Goal: Task Accomplishment & Management: Use online tool/utility

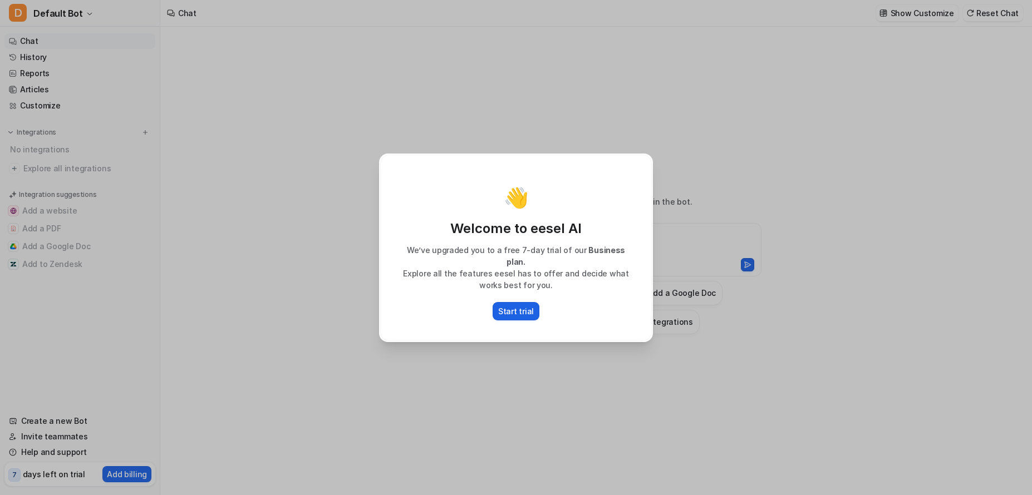
type textarea "**********"
click at [520, 306] on p "Start trial" at bounding box center [516, 312] width 36 height 12
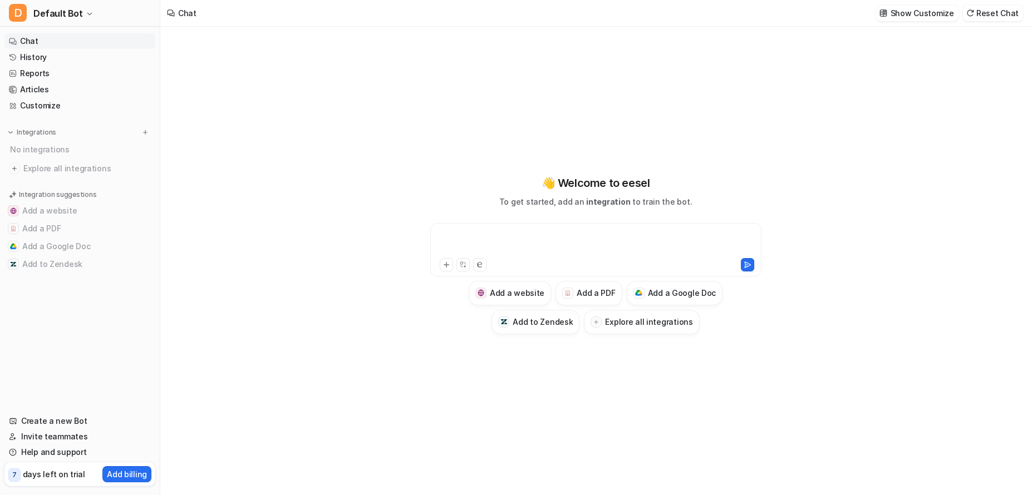
click at [526, 233] on div at bounding box center [596, 243] width 326 height 26
click at [673, 300] on button "Add a Google Doc" at bounding box center [675, 293] width 96 height 24
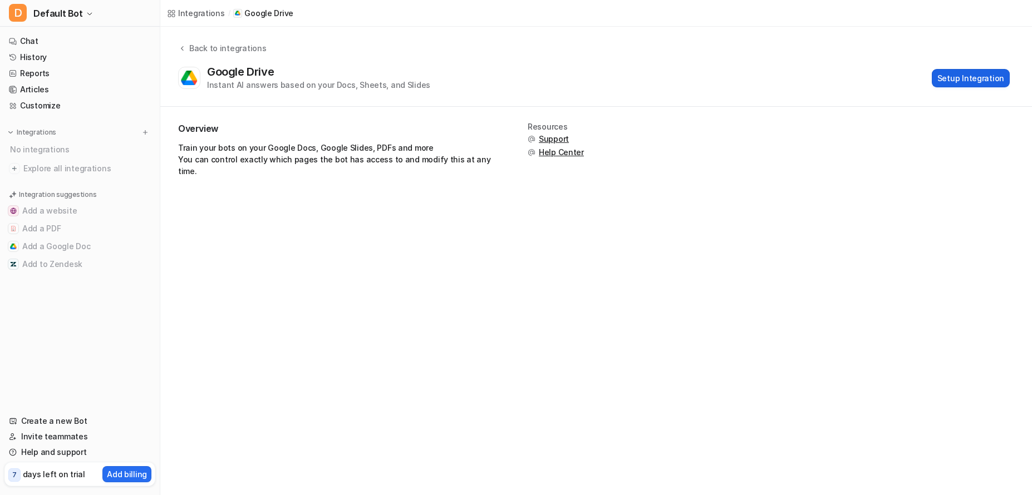
click at [959, 77] on button "Setup Integration" at bounding box center [971, 78] width 78 height 18
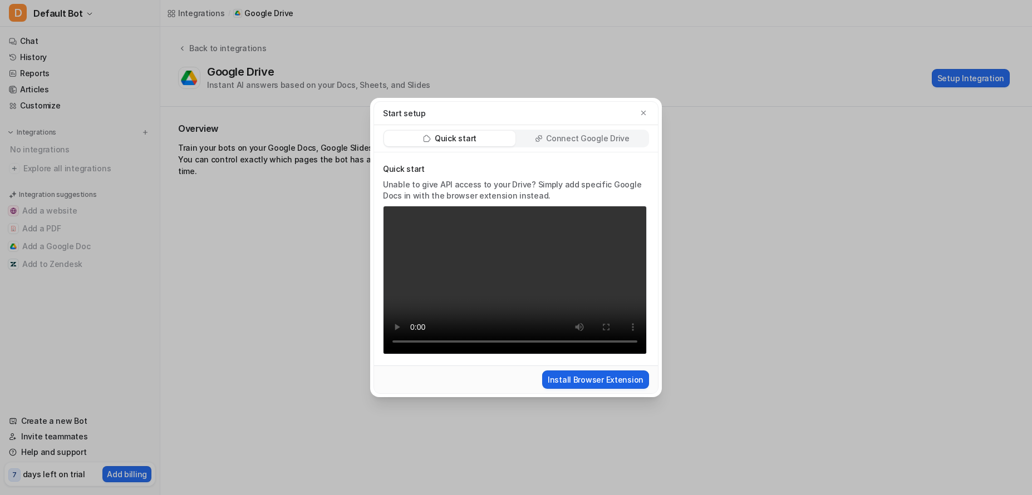
click at [596, 379] on button "Install Browser Extension" at bounding box center [595, 380] width 107 height 18
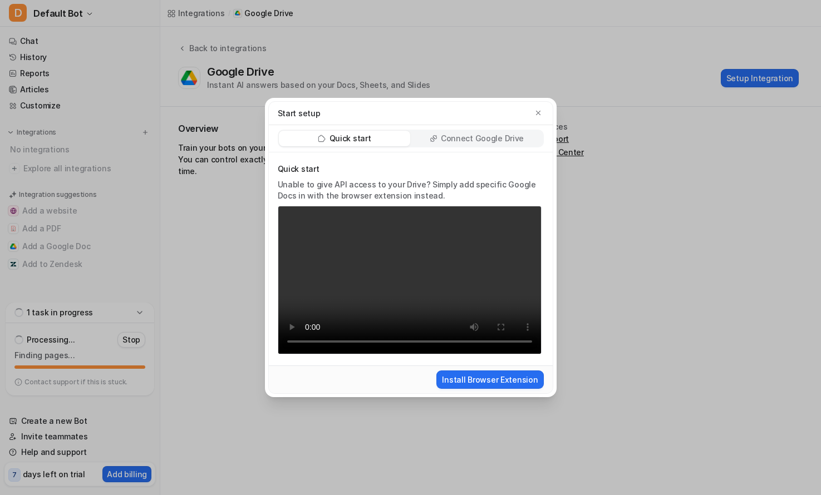
click at [455, 169] on p "Quick start" at bounding box center [410, 169] width 264 height 11
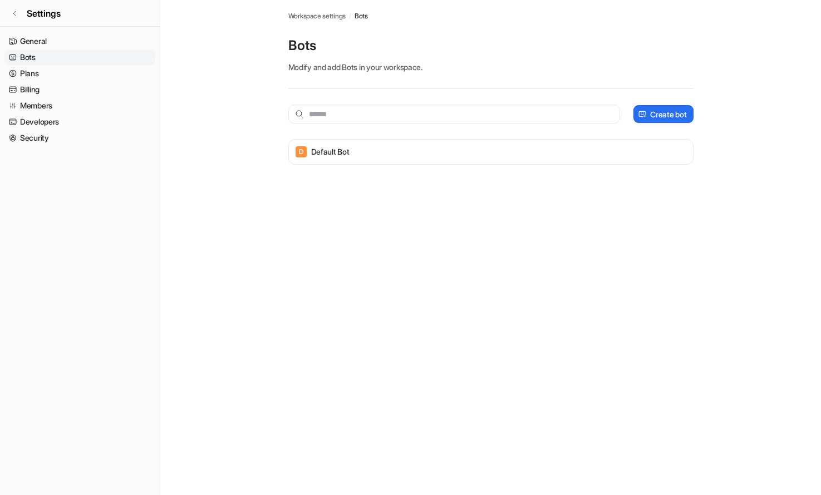
click at [29, 58] on link "Bots" at bounding box center [79, 58] width 151 height 16
drag, startPoint x: 42, startPoint y: 112, endPoint x: 46, endPoint y: 122, distance: 11.0
click at [42, 112] on link "Members" at bounding box center [79, 106] width 151 height 16
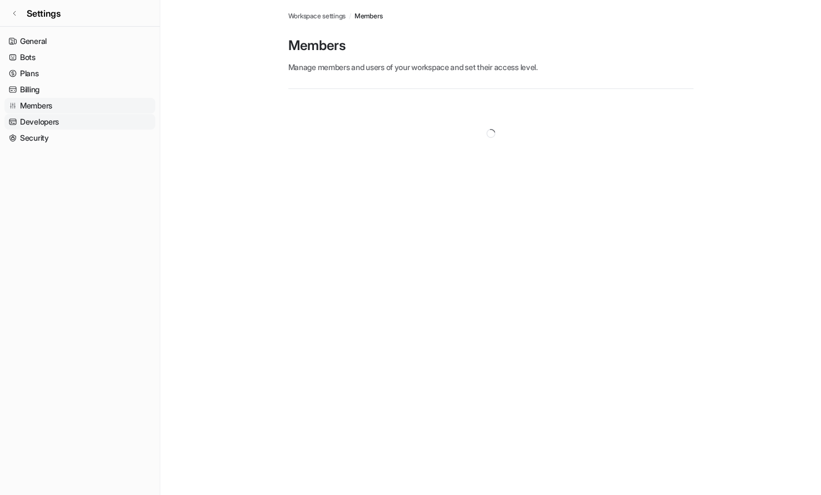
click at [47, 129] on link "Developers" at bounding box center [79, 122] width 151 height 16
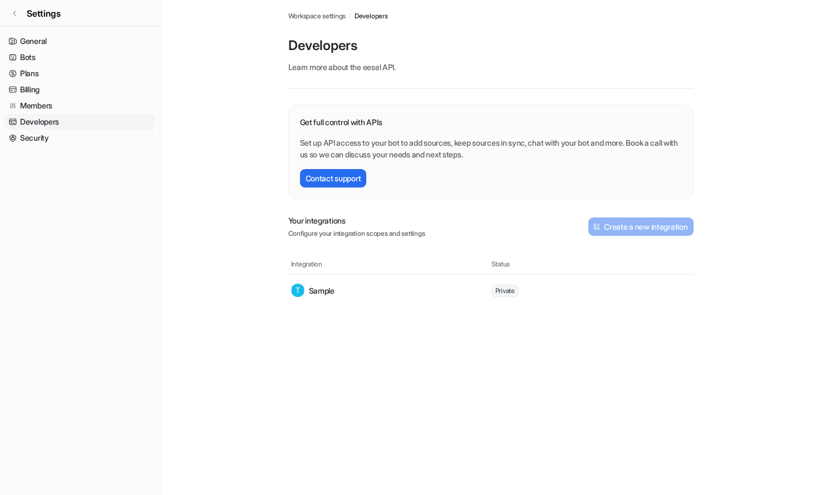
click at [63, 149] on nav "General Bots Plans Billing Members Developers Security" at bounding box center [80, 260] width 160 height 462
click at [62, 144] on link "Security" at bounding box center [79, 138] width 151 height 16
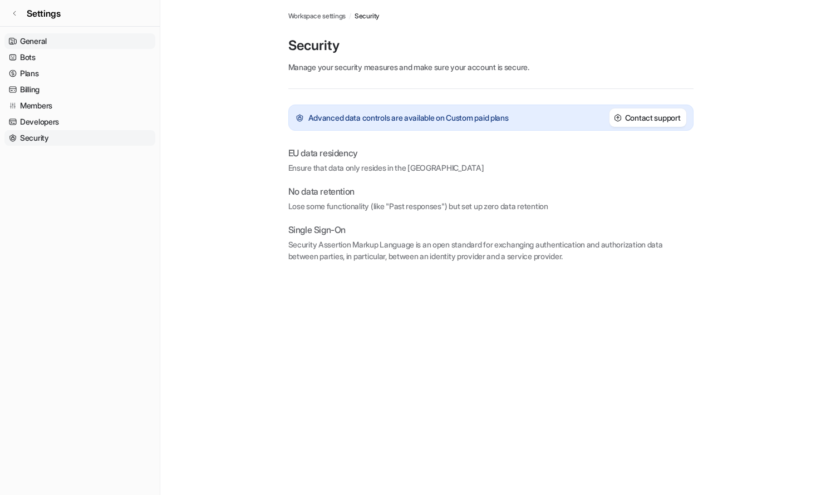
click at [41, 44] on link "General" at bounding box center [79, 41] width 151 height 16
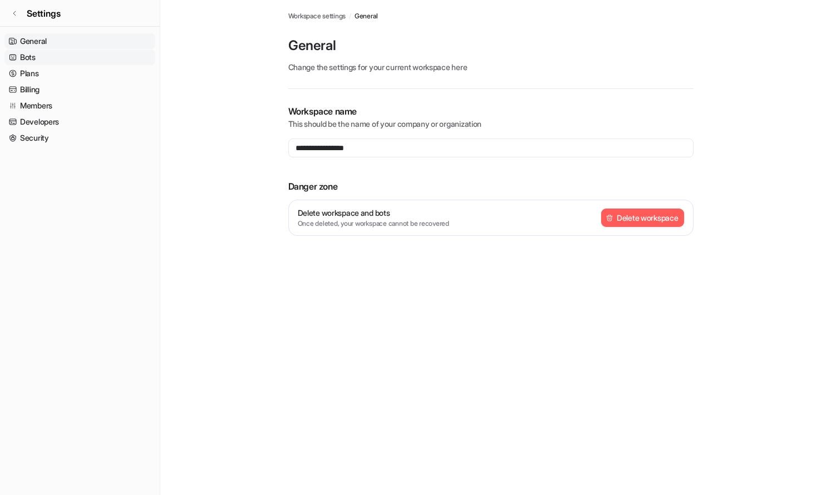
click at [70, 57] on link "Bots" at bounding box center [79, 58] width 151 height 16
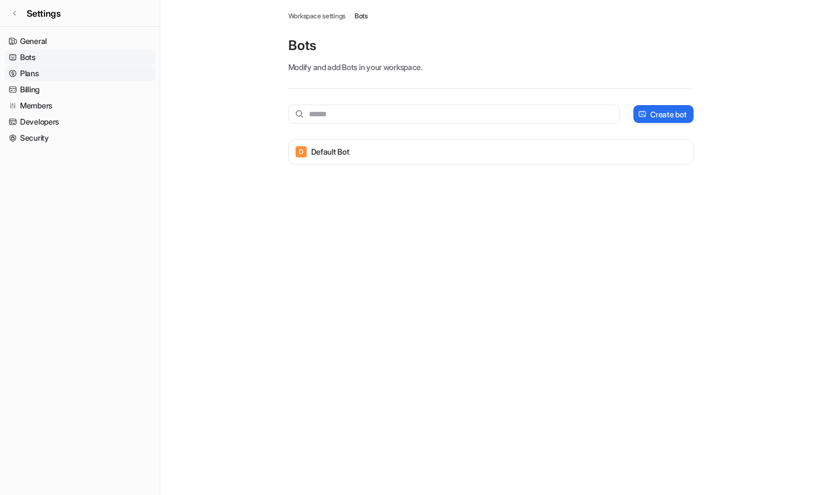
click at [69, 77] on link "Plans" at bounding box center [79, 74] width 151 height 16
